Goal: Navigation & Orientation: Find specific page/section

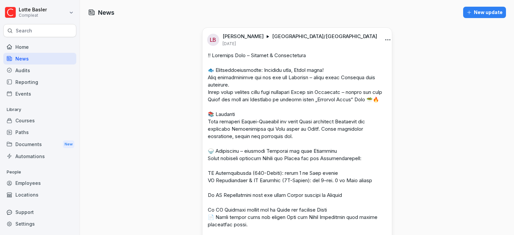
click at [45, 190] on div "Locations" at bounding box center [39, 195] width 73 height 12
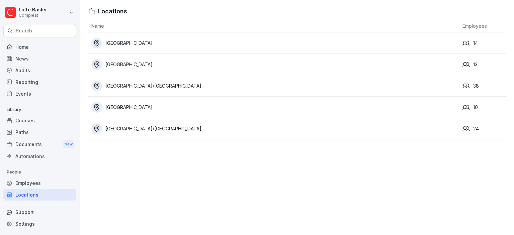
click at [45, 184] on div "Employees" at bounding box center [39, 183] width 73 height 12
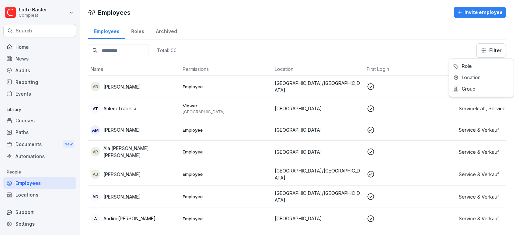
click at [491, 52] on html "[PERSON_NAME] Compleat Search Home News Audits Reporting Events Library Courses…" at bounding box center [257, 117] width 514 height 235
click at [493, 54] on html "[PERSON_NAME] Compleat Search Home News Audits Reporting Events Library Courses…" at bounding box center [257, 117] width 514 height 235
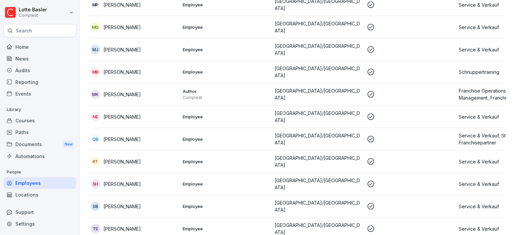
click at [33, 190] on div "Locations" at bounding box center [39, 195] width 73 height 12
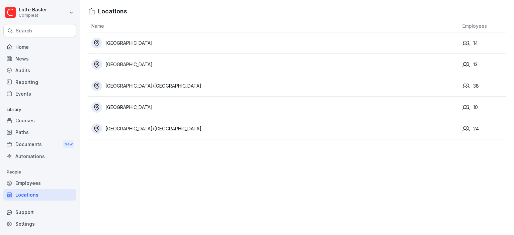
click at [147, 83] on div "[GEOGRAPHIC_DATA]/[GEOGRAPHIC_DATA]" at bounding box center [275, 86] width 368 height 11
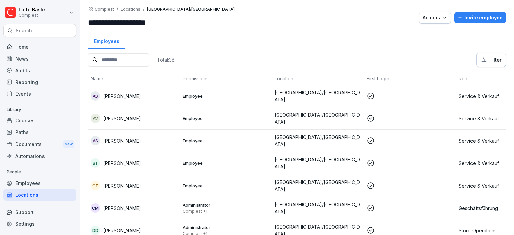
click at [20, 181] on div "Employees" at bounding box center [39, 183] width 73 height 12
